Goal: Navigation & Orientation: Find specific page/section

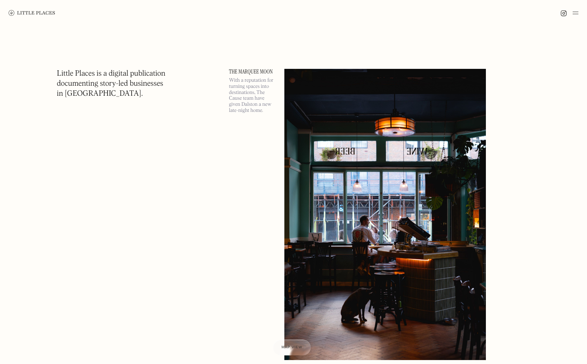
click at [572, 14] on div at bounding box center [570, 13] width 18 height 9
click at [575, 13] on img at bounding box center [576, 13] width 6 height 9
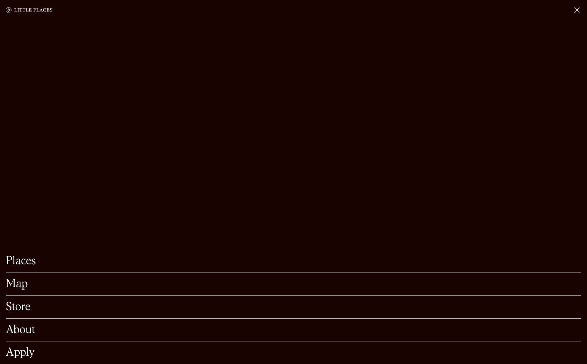
click at [19, 279] on link "Map" at bounding box center [294, 284] width 576 height 11
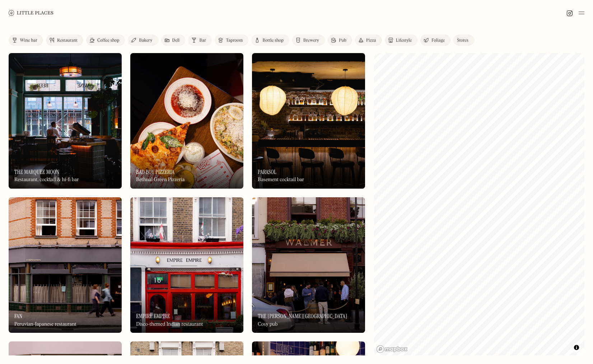
click at [61, 39] on div "Restaurant" at bounding box center [67, 40] width 20 height 4
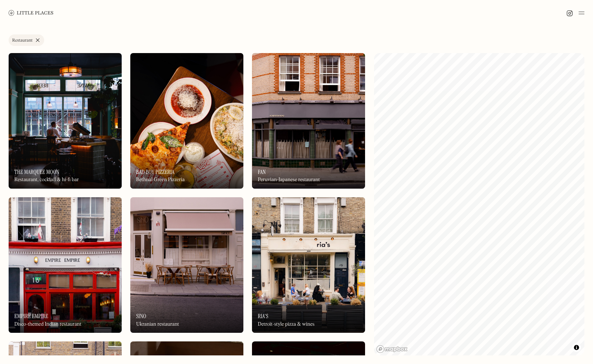
click at [36, 42] on link "Restaurant" at bounding box center [27, 39] width 36 height 11
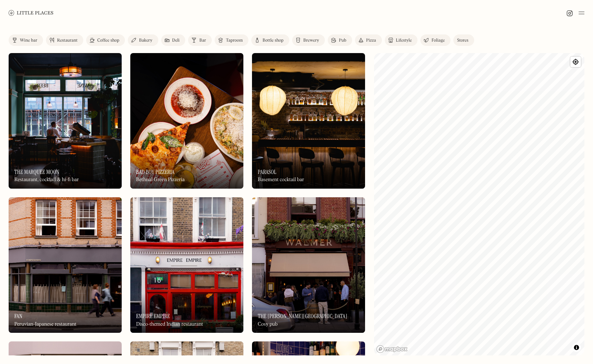
click at [31, 41] on div "Wine bar" at bounding box center [29, 40] width 18 height 4
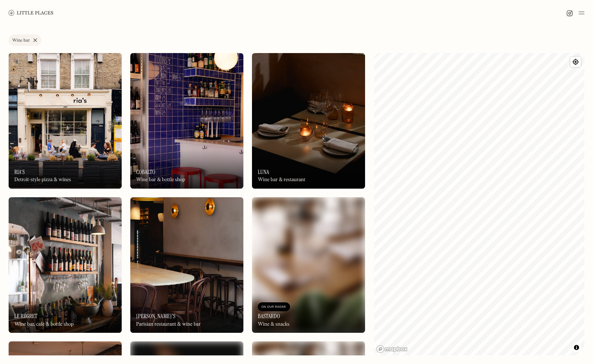
click at [36, 39] on link "Wine bar" at bounding box center [25, 39] width 33 height 11
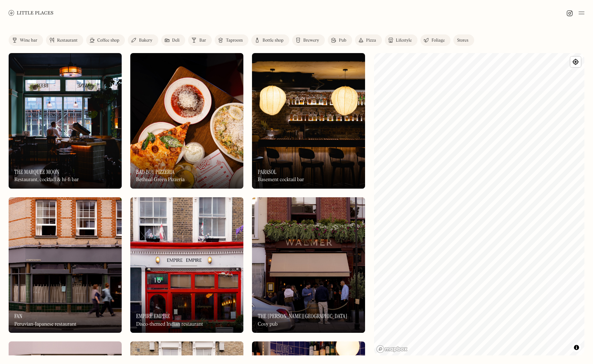
click at [72, 42] on div "Restaurant" at bounding box center [67, 40] width 20 height 4
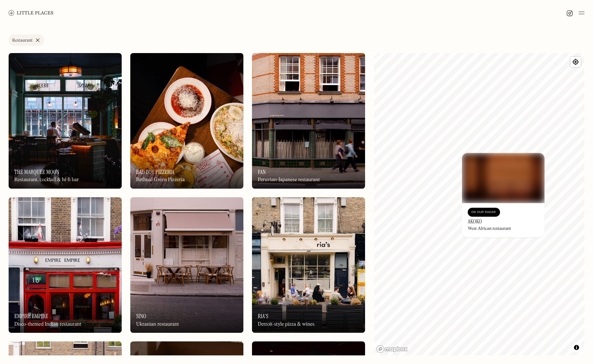
click at [509, 219] on div "© Mapbox © OpenStreetMap Improve this map On Our Radar Akoko West African resta…" at bounding box center [479, 204] width 211 height 303
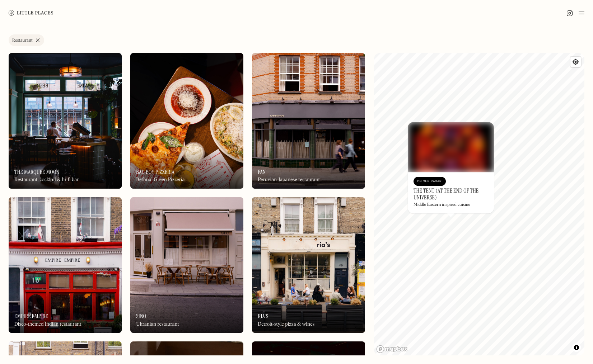
click at [455, 154] on img at bounding box center [451, 147] width 86 height 50
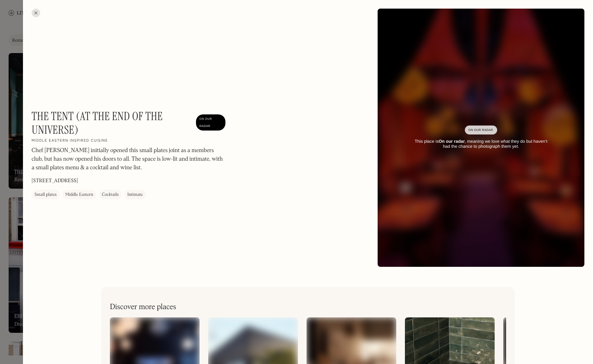
click at [34, 12] on div at bounding box center [36, 13] width 9 height 9
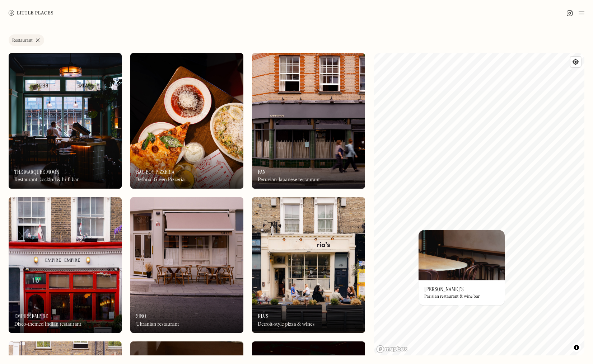
click at [466, 257] on img at bounding box center [461, 255] width 86 height 50
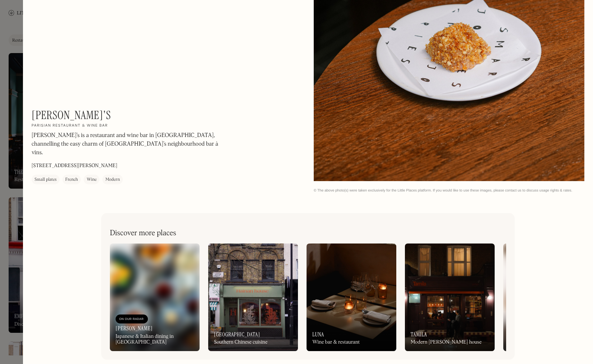
scroll to position [1205, 0]
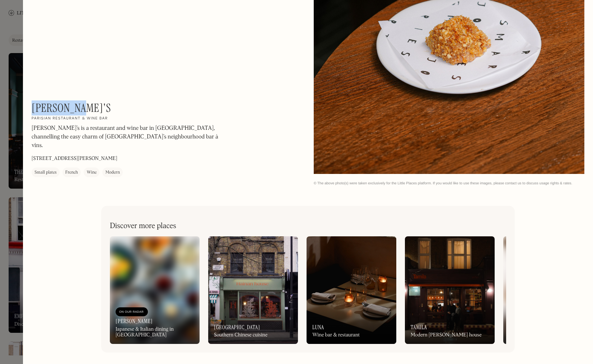
drag, startPoint x: 59, startPoint y: 115, endPoint x: 83, endPoint y: 113, distance: 23.7
click at [83, 113] on div "Marjorie's On Our Radar Parisian restaurant & wine bar Marjorie’s is a restaura…" at bounding box center [129, 139] width 194 height 76
drag, startPoint x: 8, startPoint y: 78, endPoint x: 8, endPoint y: 82, distance: 4.3
click at [8, 78] on div at bounding box center [296, 182] width 593 height 364
